Goal: Information Seeking & Learning: Understand process/instructions

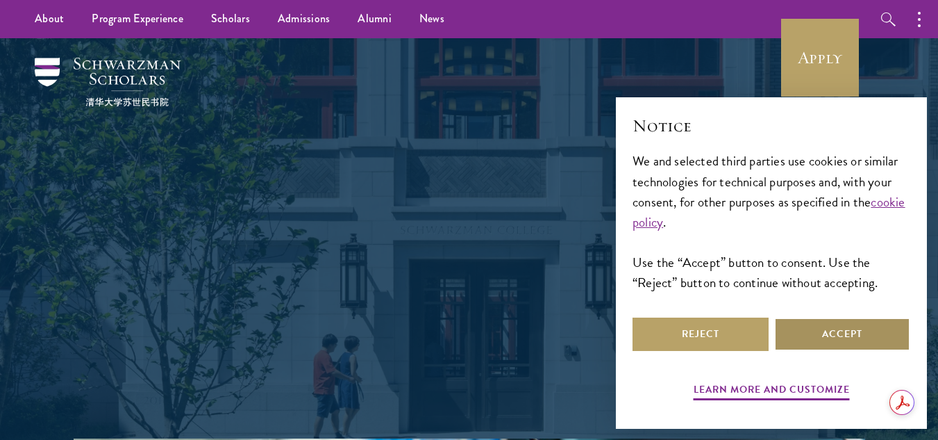
click at [848, 325] on button "Accept" at bounding box center [843, 333] width 136 height 33
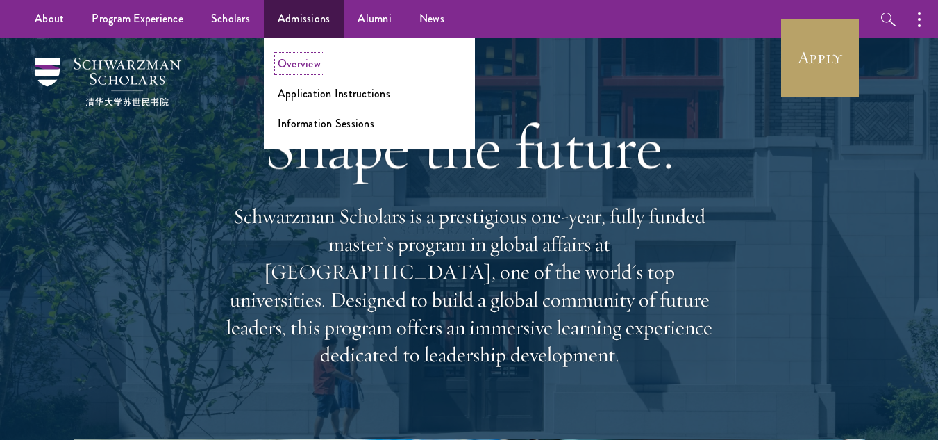
click at [315, 64] on link "Overview" at bounding box center [299, 64] width 43 height 16
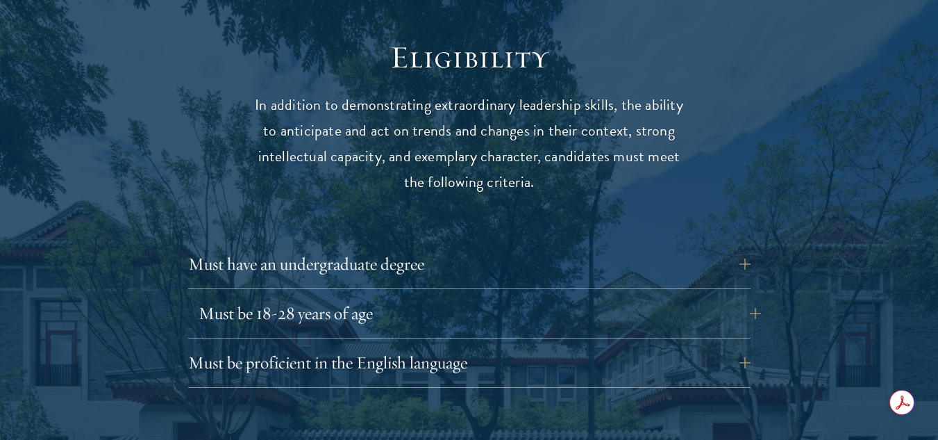
scroll to position [1806, 0]
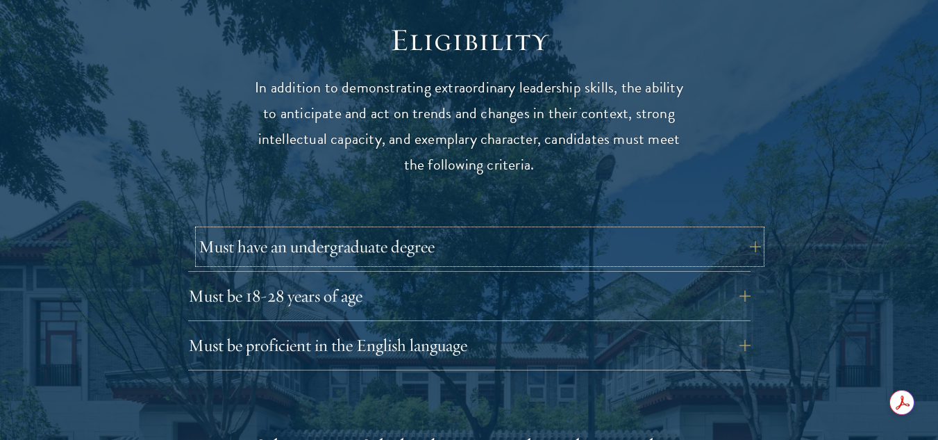
click at [745, 230] on button "Must have an undergraduate degree" at bounding box center [480, 246] width 563 height 33
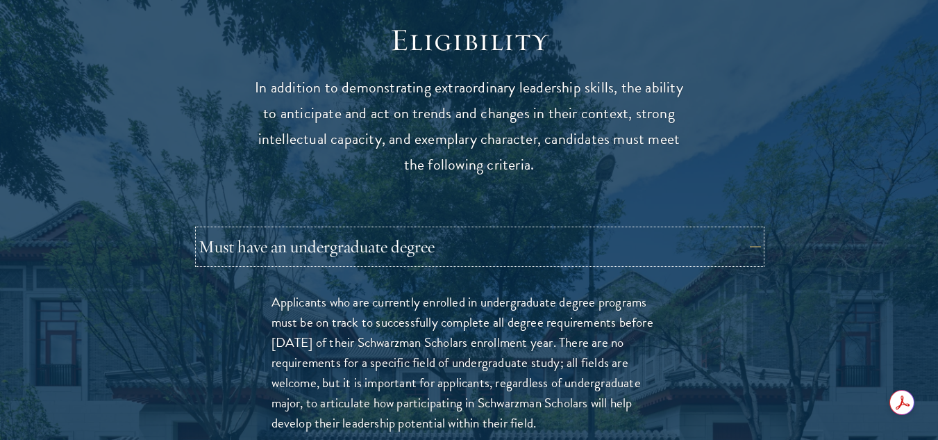
click at [745, 230] on button "Must have an undergraduate degree" at bounding box center [480, 246] width 563 height 33
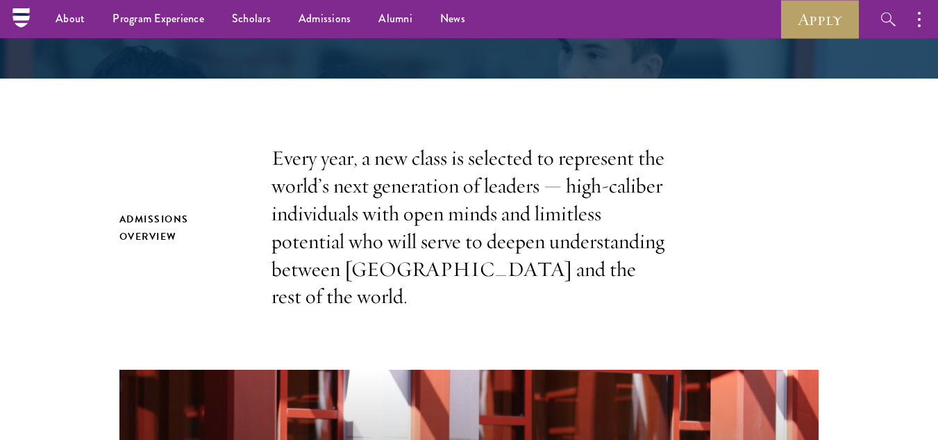
scroll to position [347, 0]
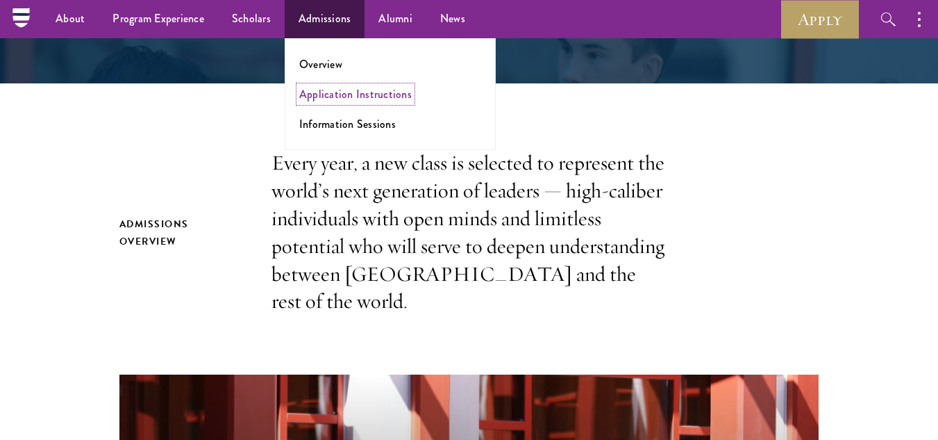
click at [336, 97] on link "Application Instructions" at bounding box center [355, 94] width 113 height 16
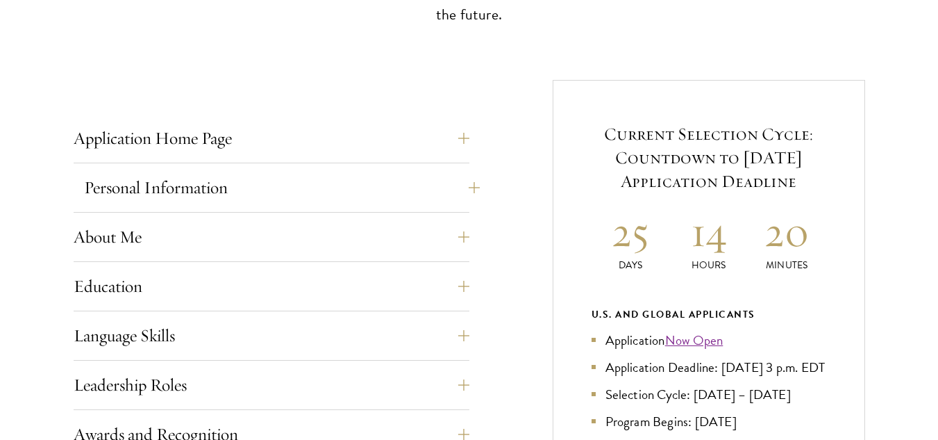
scroll to position [556, 0]
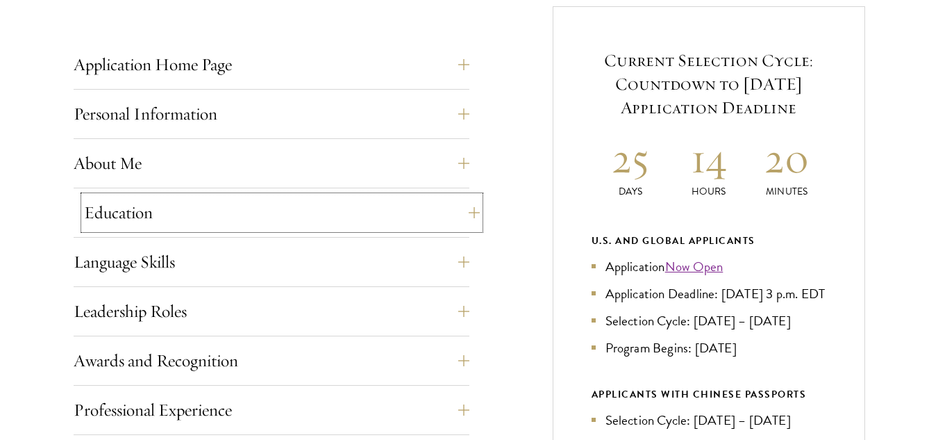
click at [471, 208] on button "Education" at bounding box center [282, 212] width 396 height 33
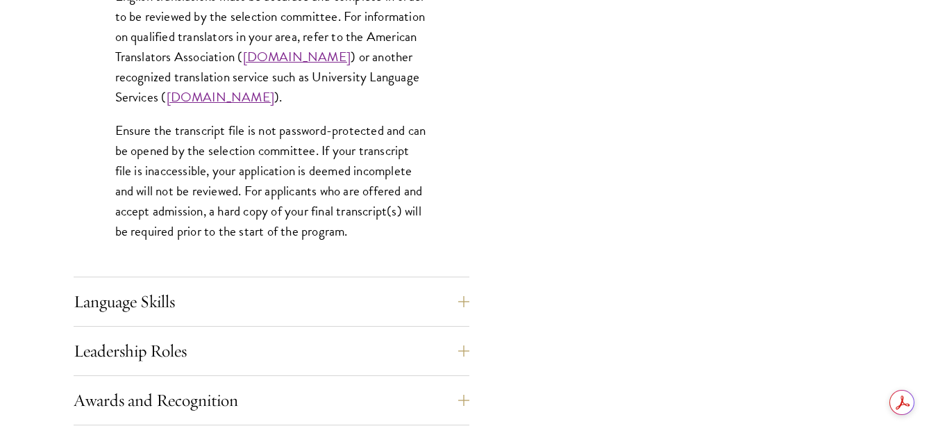
scroll to position [2153, 0]
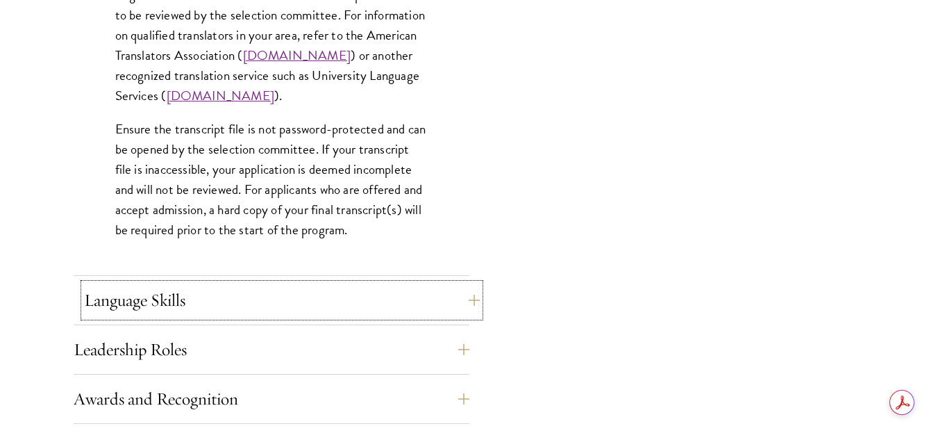
click at [462, 295] on button "Language Skills" at bounding box center [282, 299] width 396 height 33
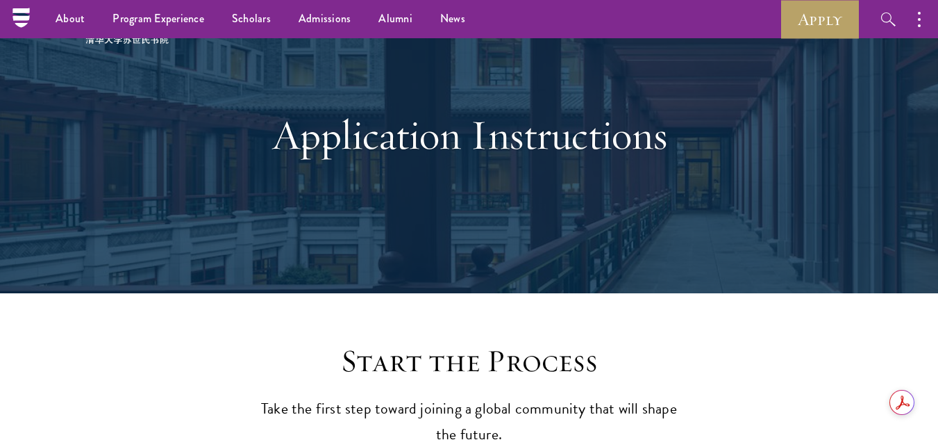
scroll to position [0, 0]
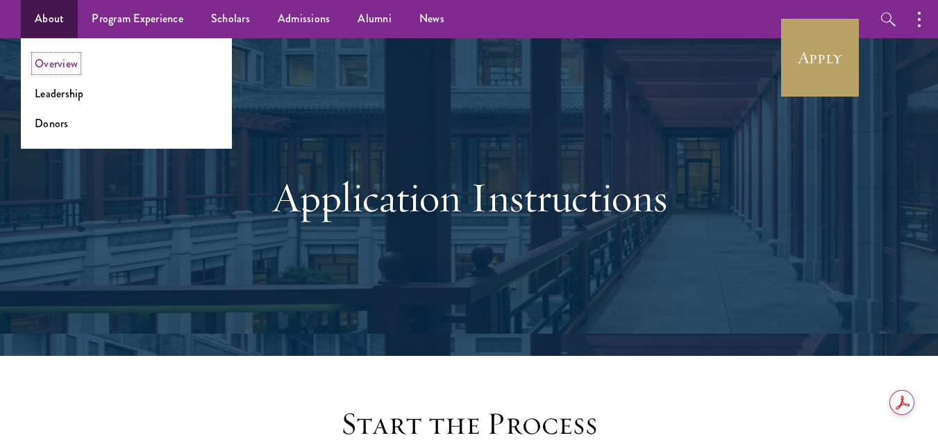
click at [61, 64] on link "Overview" at bounding box center [56, 64] width 43 height 16
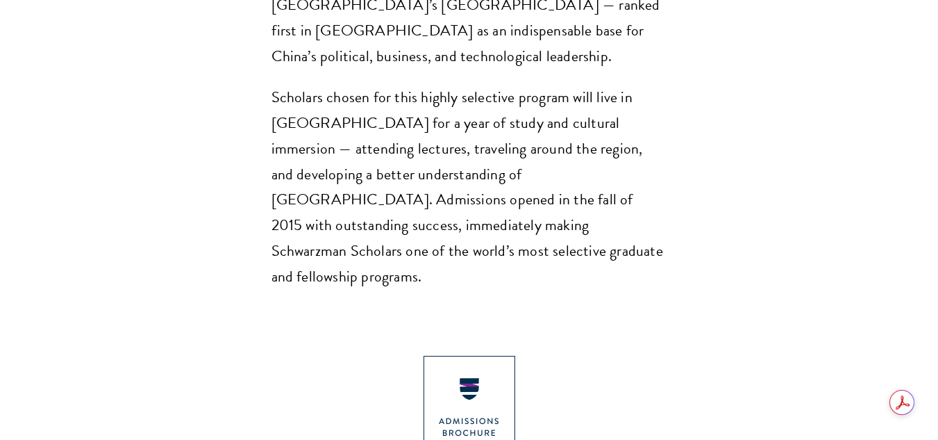
scroll to position [1389, 0]
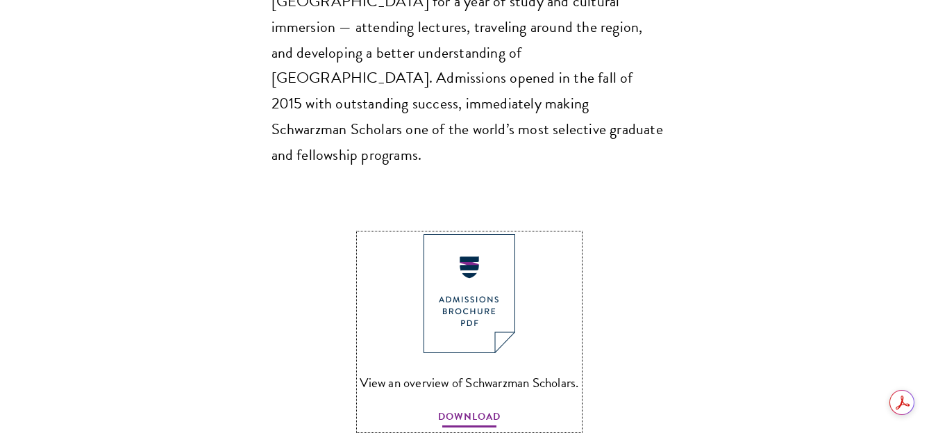
click at [472, 329] on link "View an overview of Schwarzman Scholars. DOWNLOAD" at bounding box center [470, 331] width 220 height 195
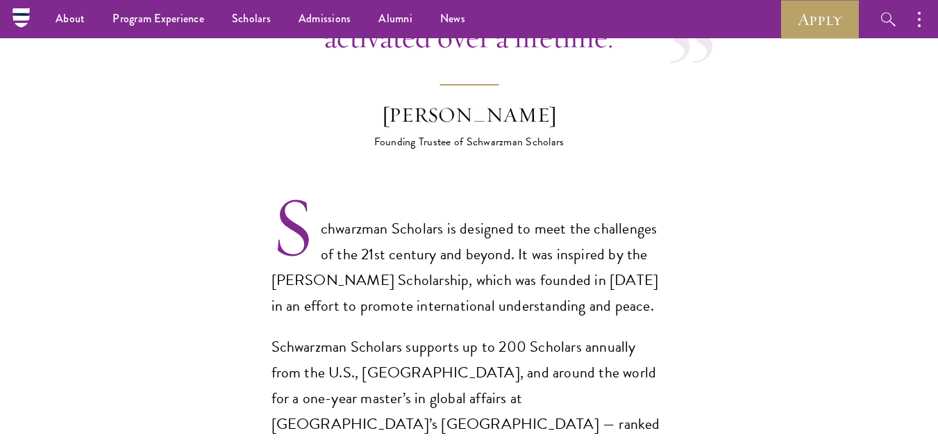
scroll to position [834, 0]
